Goal: Information Seeking & Learning: Learn about a topic

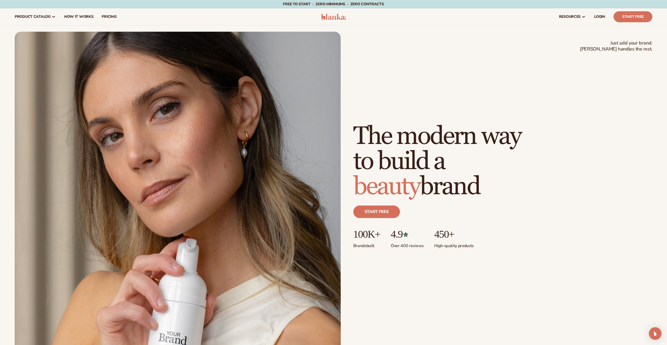
click at [480, 75] on div "Just add your brand. Blanka handles the rest. beauty,skin care,wellness,makeup …" at bounding box center [333, 193] width 637 height 322
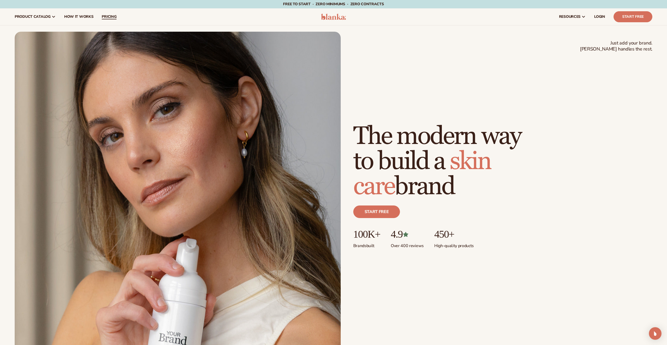
click at [108, 17] on span "pricing" at bounding box center [109, 17] width 15 height 4
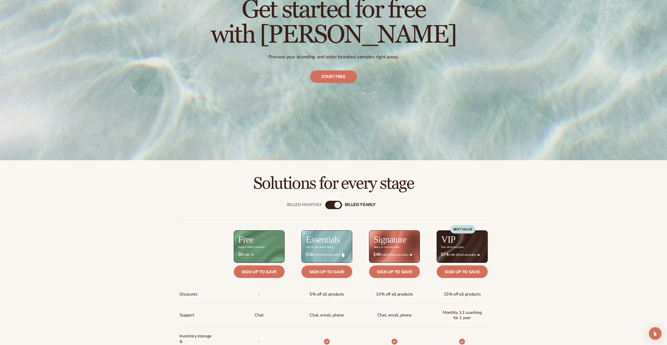
scroll to position [184, 0]
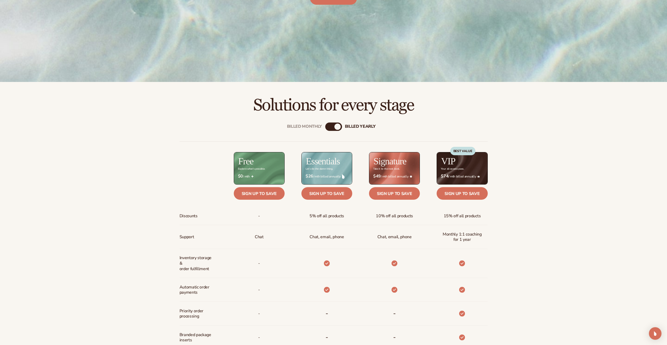
click at [338, 127] on div "billed Yearly" at bounding box center [337, 127] width 6 height 6
click at [331, 125] on div "Billed Monthly" at bounding box center [328, 127] width 6 height 6
